Goal: Information Seeking & Learning: Learn about a topic

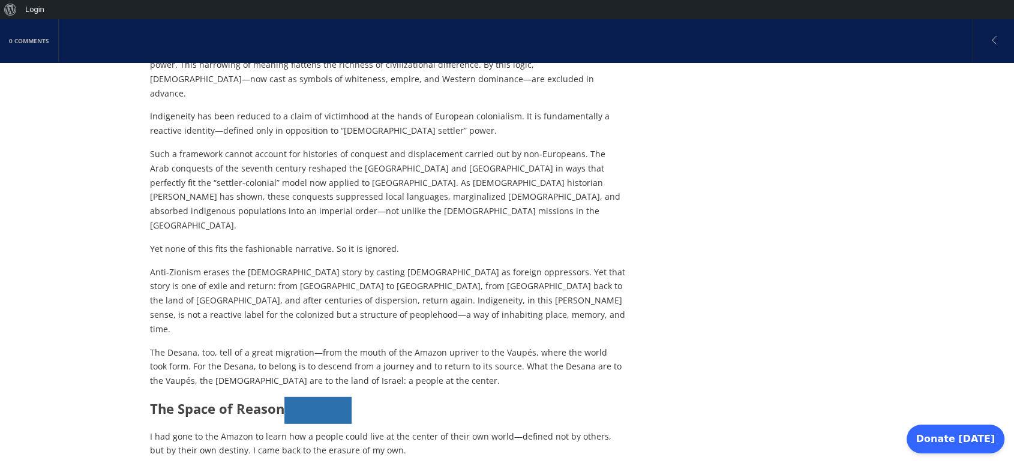
scroll to position [3175, 0]
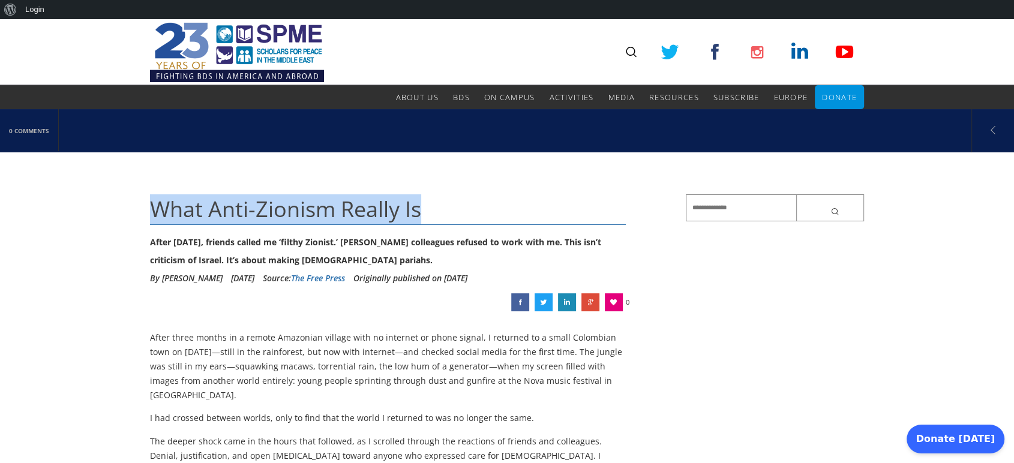
drag, startPoint x: 133, startPoint y: 202, endPoint x: 452, endPoint y: 218, distance: 319.5
drag, startPoint x: 137, startPoint y: 203, endPoint x: 419, endPoint y: 209, distance: 282.0
copy span "What Anti-Zionism Really Is"
